Goal: Information Seeking & Learning: Check status

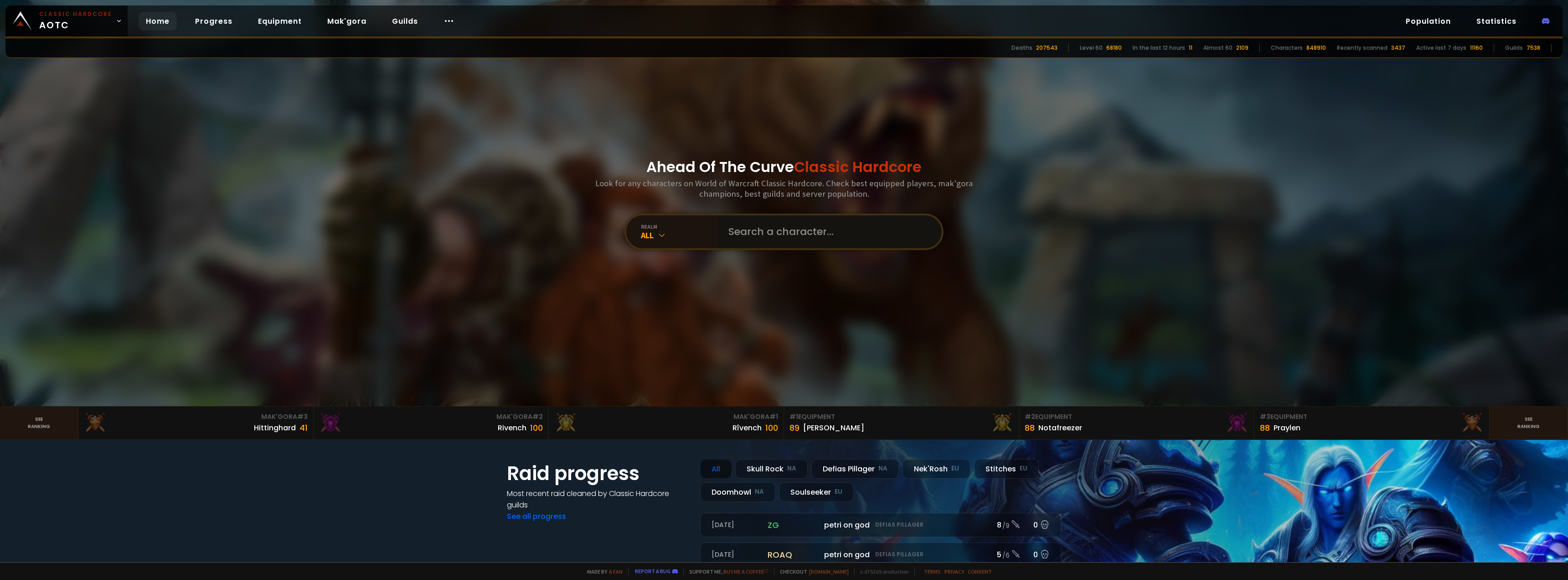
click at [742, 231] on input "text" at bounding box center [826, 231] width 208 height 33
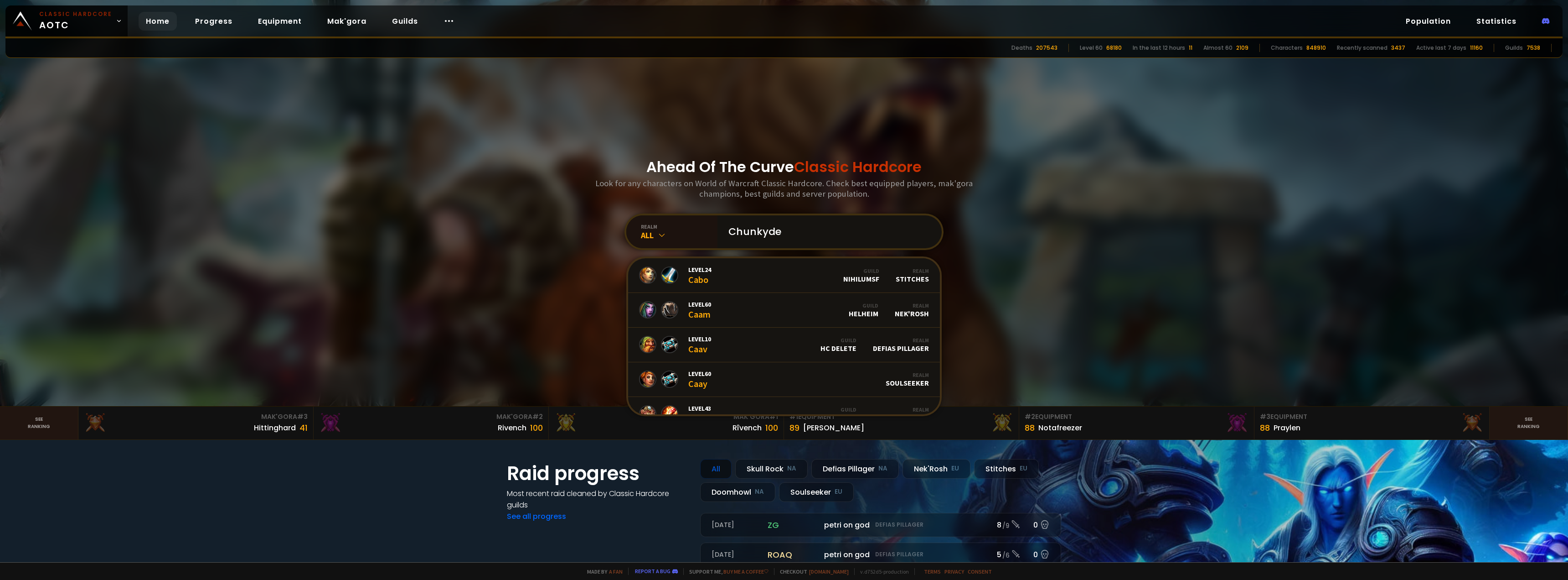
type input "Chunkydee"
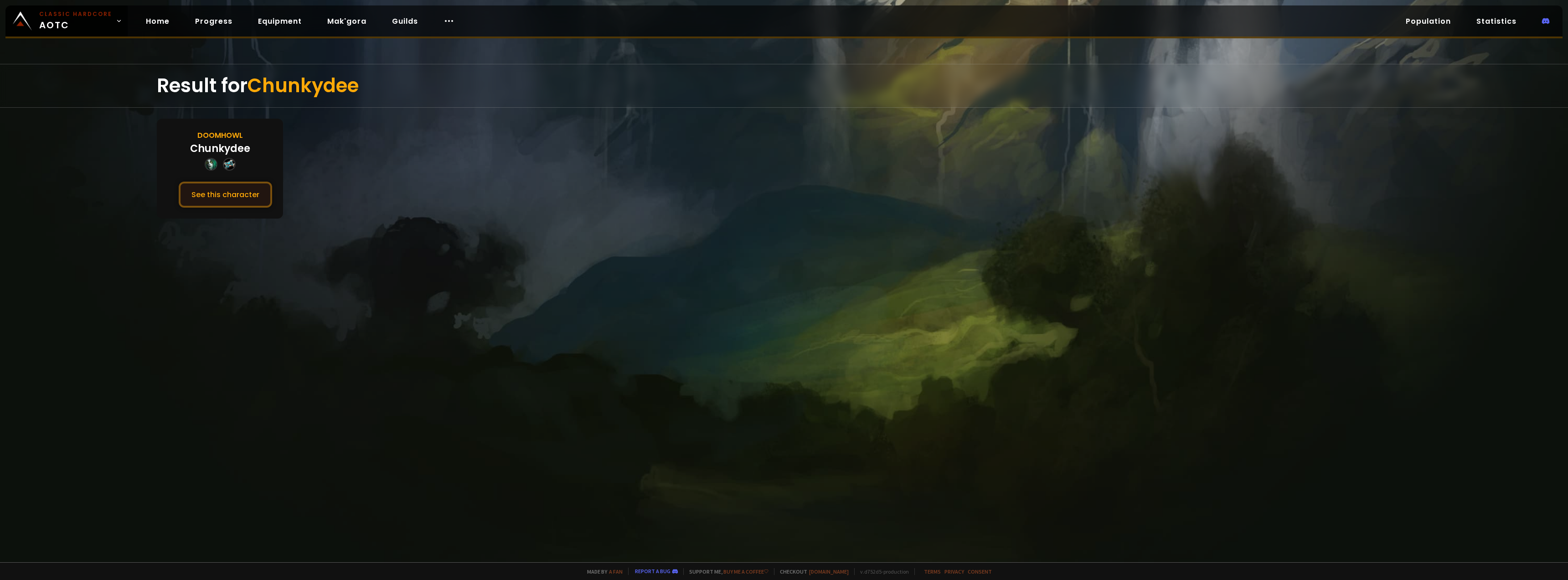
click at [245, 199] on button "See this character" at bounding box center [226, 194] width 93 height 26
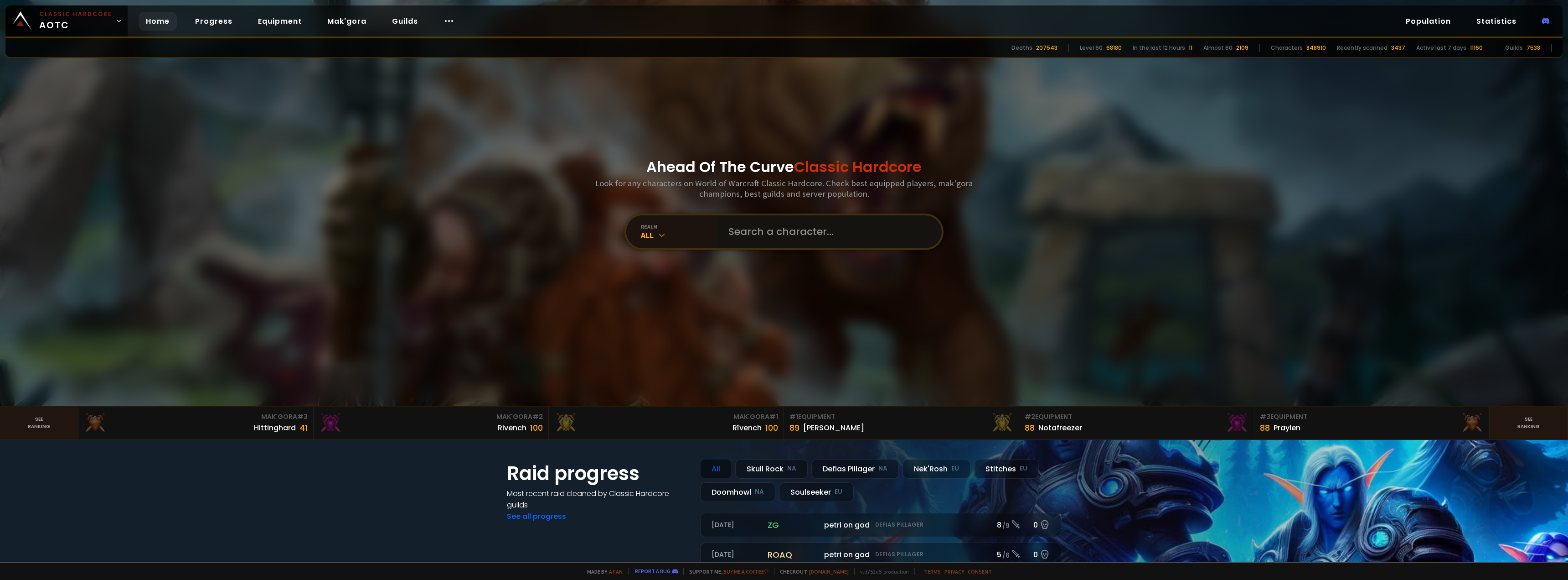
click at [728, 226] on input "text" at bounding box center [826, 231] width 208 height 33
type input "Thunderdeath"
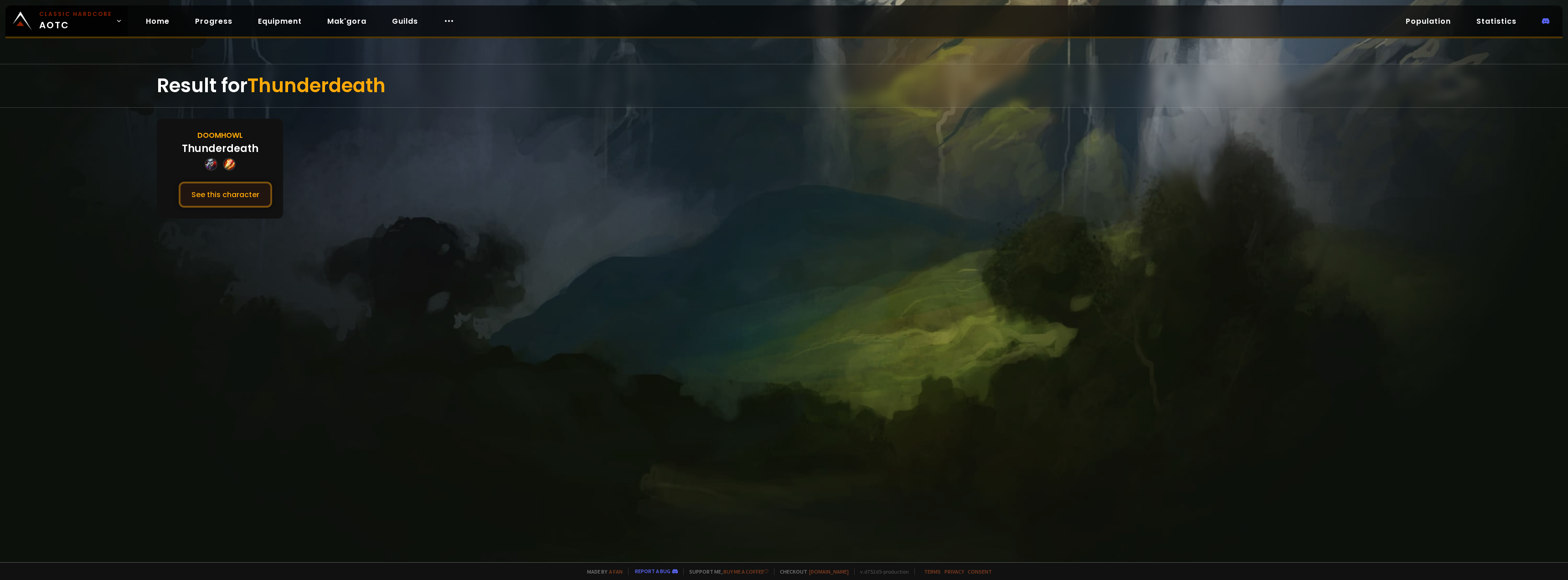
click at [232, 193] on button "See this character" at bounding box center [226, 194] width 93 height 26
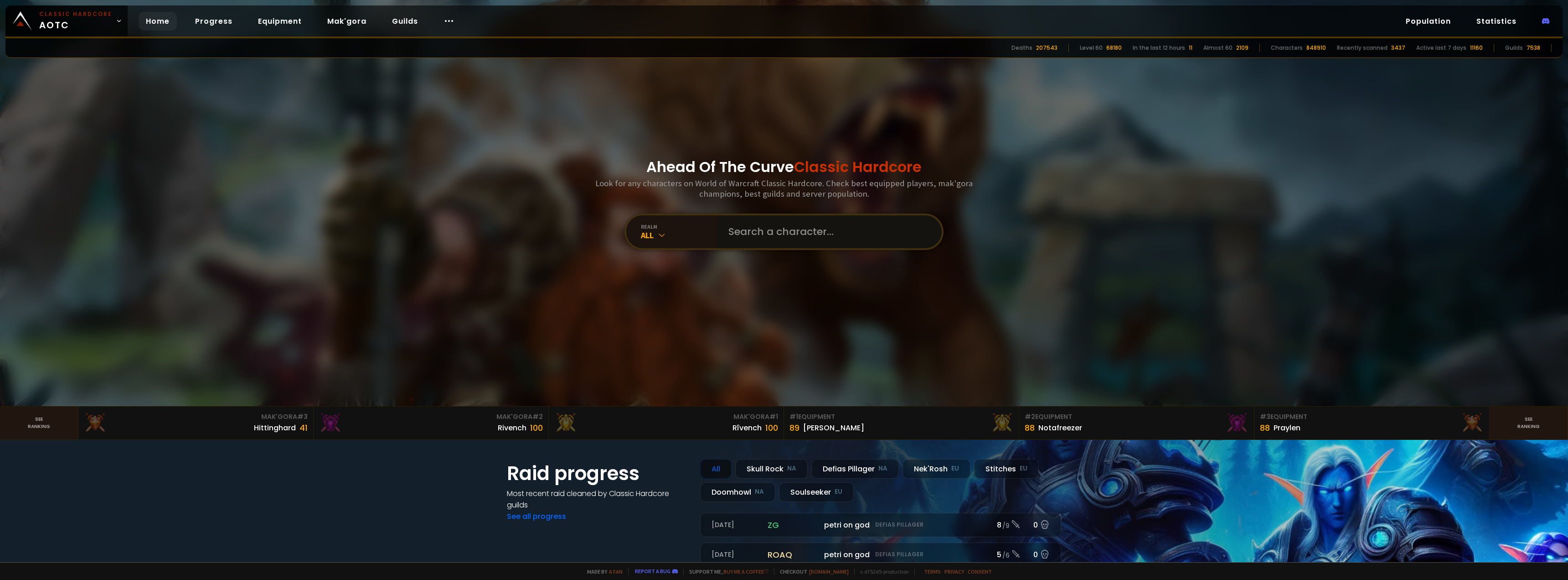
click at [749, 243] on input "text" at bounding box center [826, 231] width 208 height 33
type input "Kalladiin"
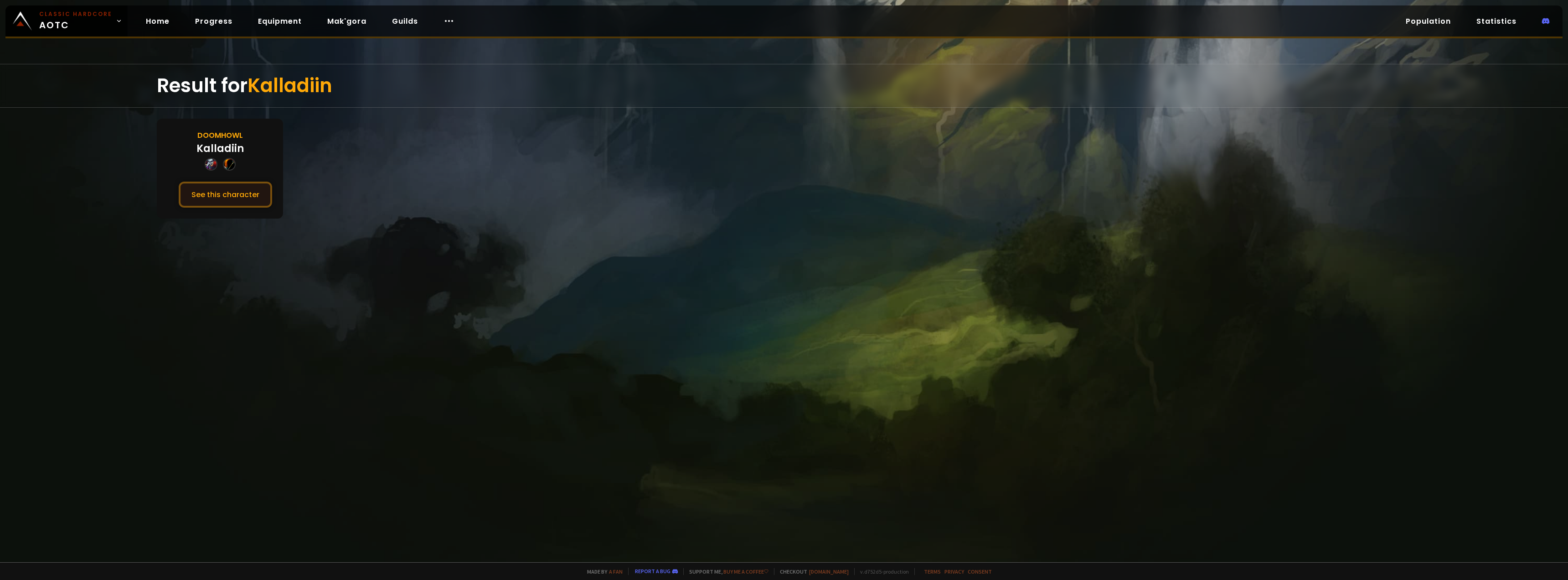
click at [260, 205] on button "See this character" at bounding box center [226, 194] width 93 height 26
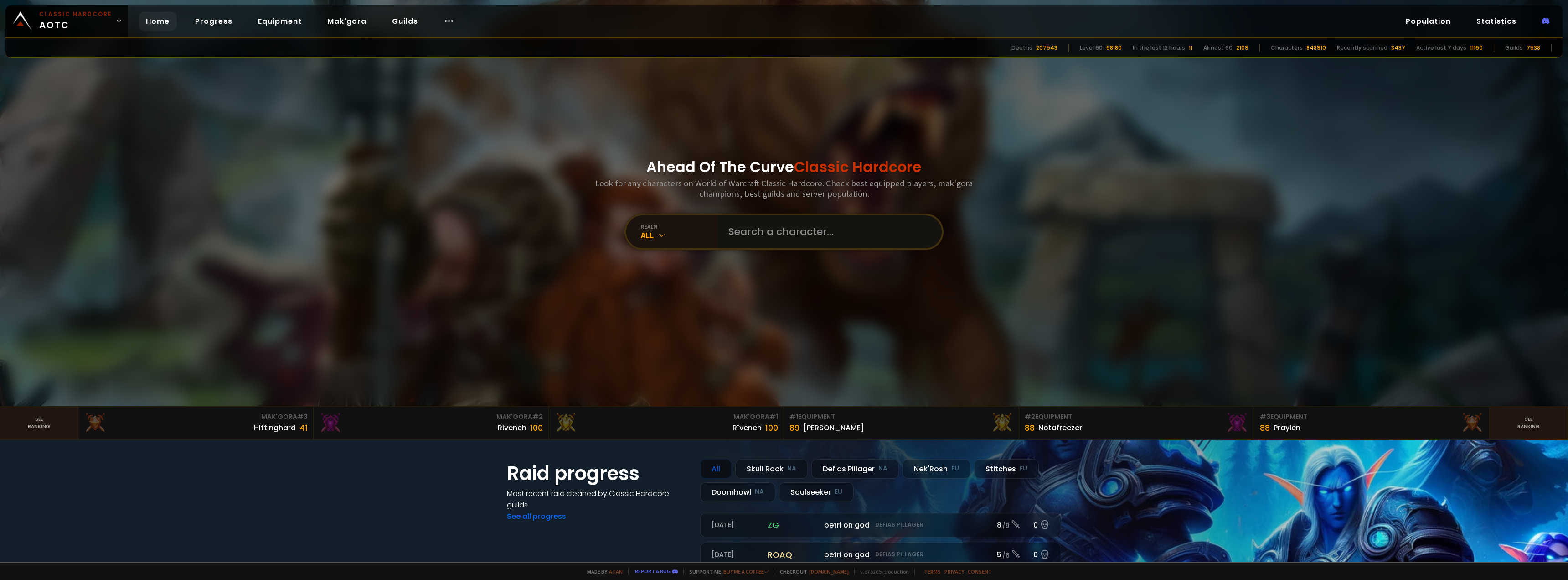
drag, startPoint x: 722, startPoint y: 240, endPoint x: 734, endPoint y: 247, distance: 13.9
click at [722, 240] on input "text" at bounding box center [826, 231] width 208 height 33
type input "Thunderdeath"
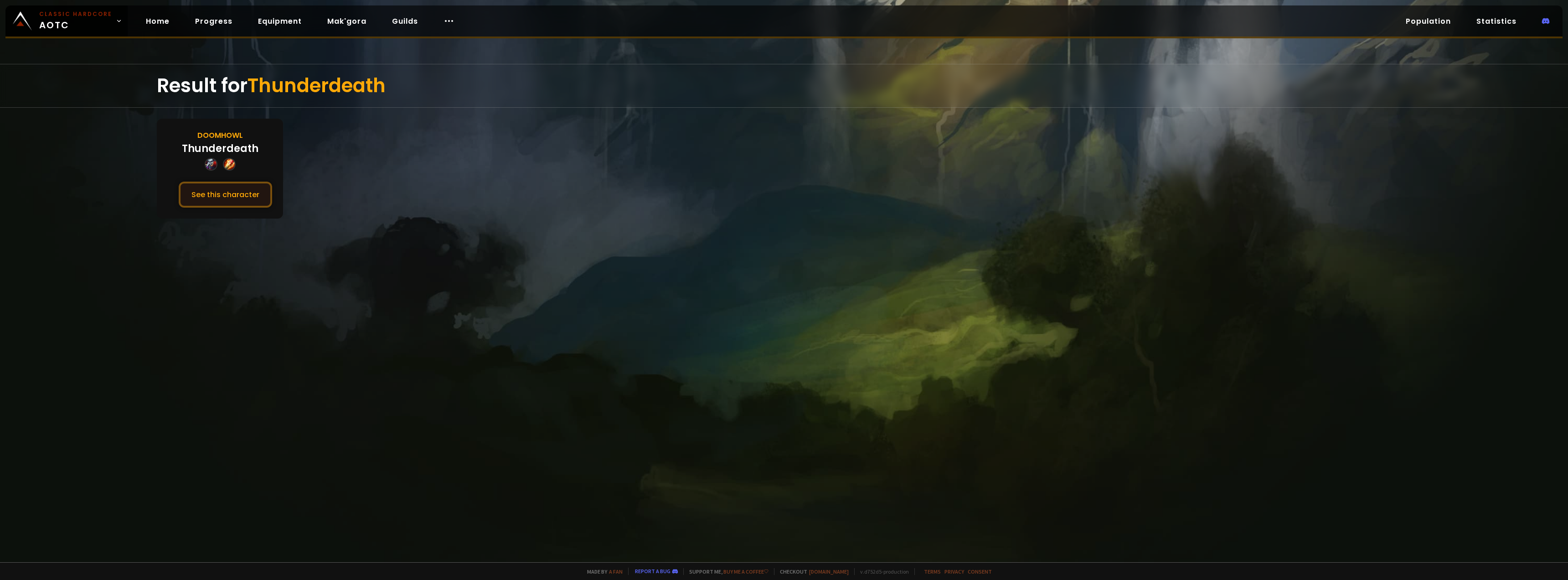
click at [212, 184] on button "See this character" at bounding box center [226, 194] width 93 height 26
